Goal: Find specific page/section: Find specific page/section

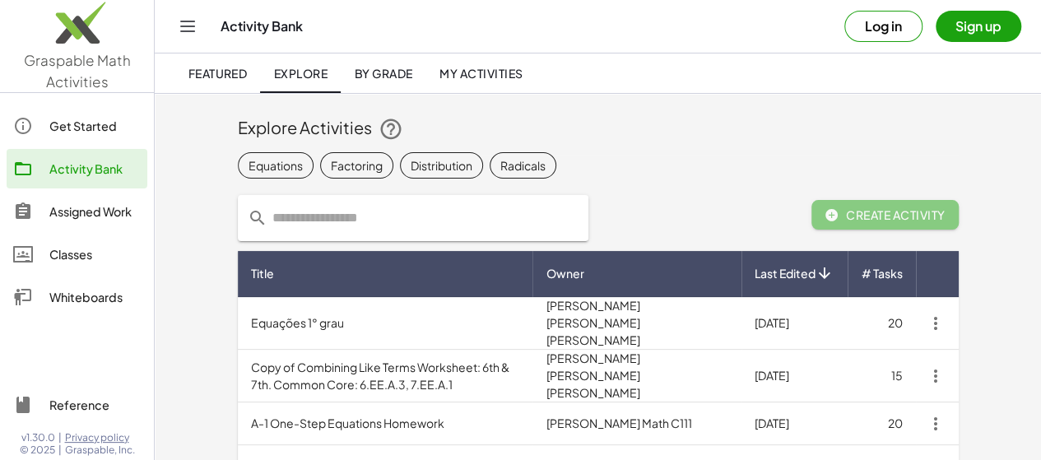
click at [575, 201] on input "text" at bounding box center [423, 218] width 311 height 46
click at [572, 196] on input "text" at bounding box center [423, 218] width 311 height 46
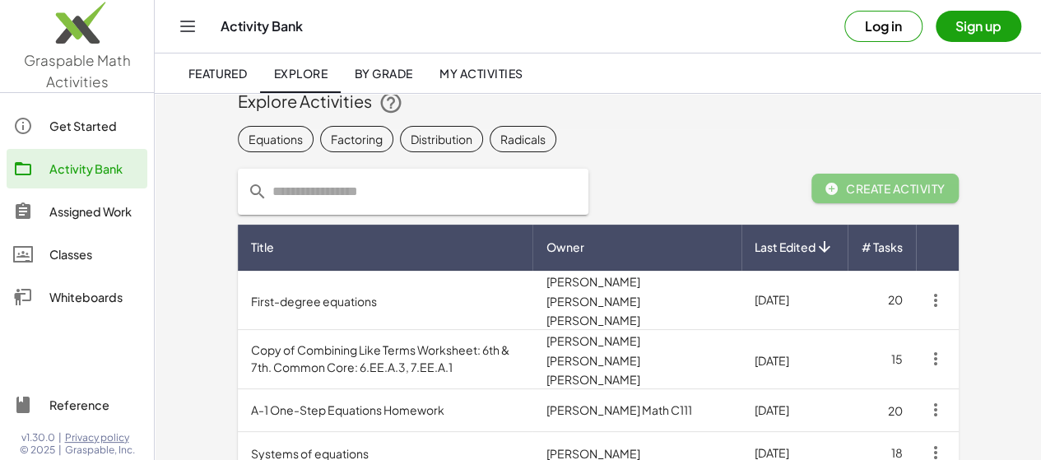
scroll to position [45, 0]
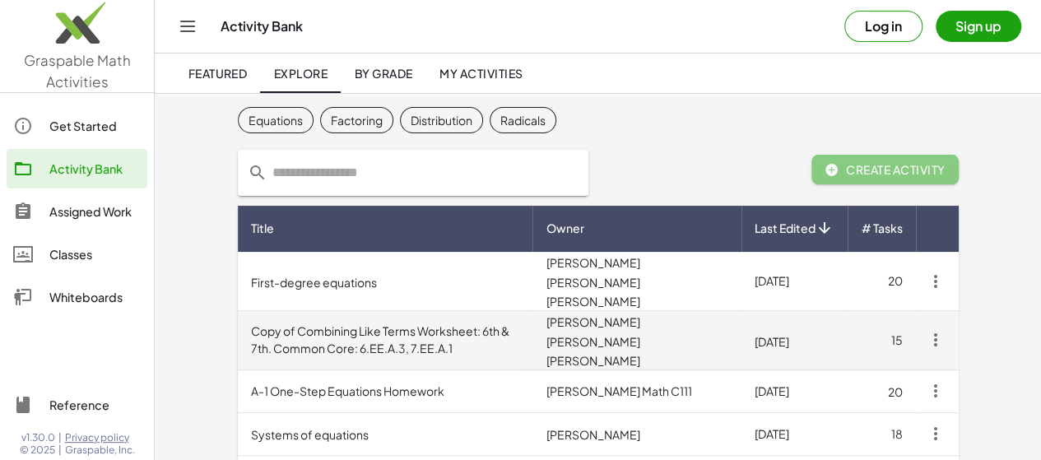
click at [741, 315] on td "Andreia Regina De Lima Deuner" at bounding box center [637, 340] width 208 height 59
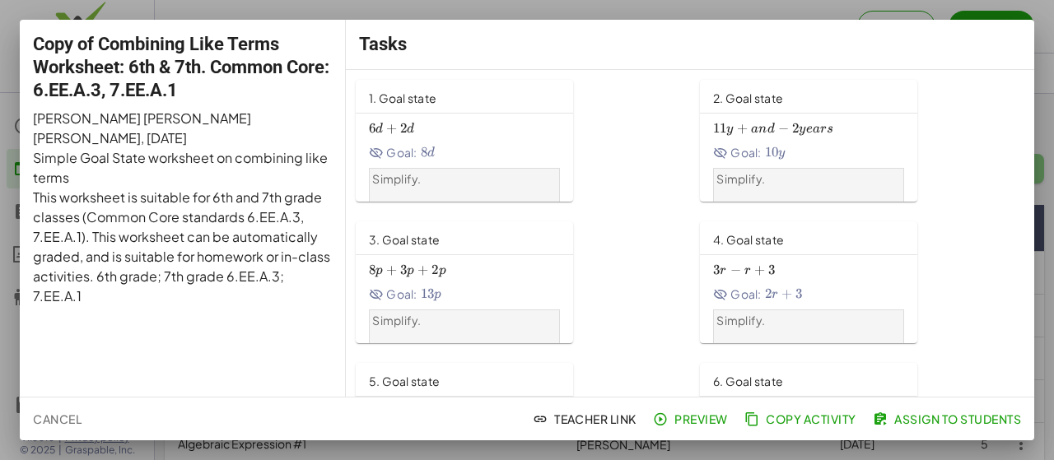
click at [633, 173] on link "1. Goal state 6 d + 2 d 6d+2d 6 d + 2 d Goal: 8 d 8d 8 d Simplify." at bounding box center [518, 141] width 324 height 122
